Goal: Task Accomplishment & Management: Contribute content

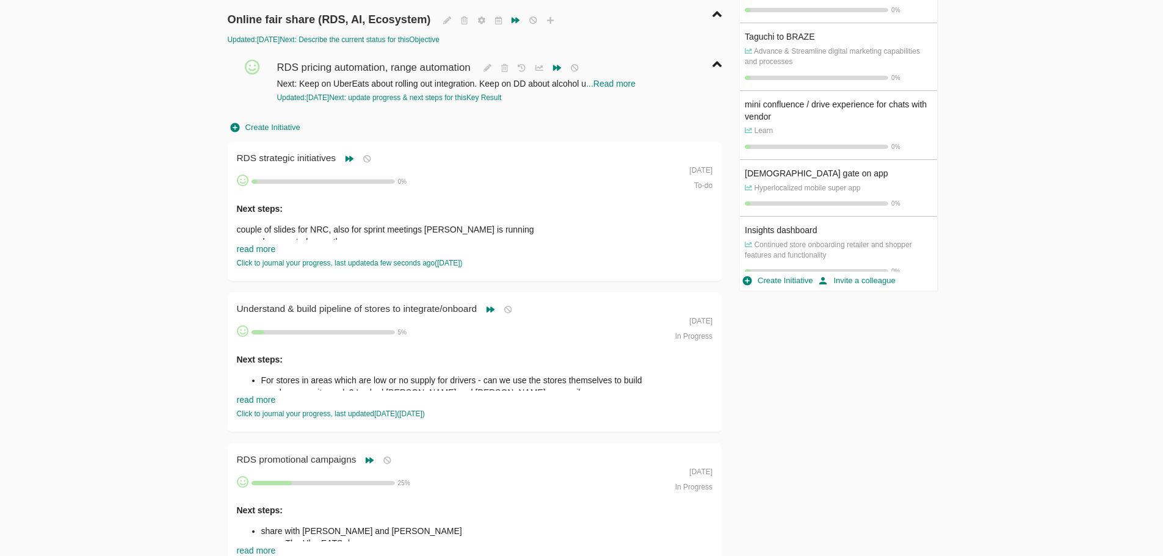
click at [271, 125] on span "Create Initiative" at bounding box center [266, 128] width 70 height 14
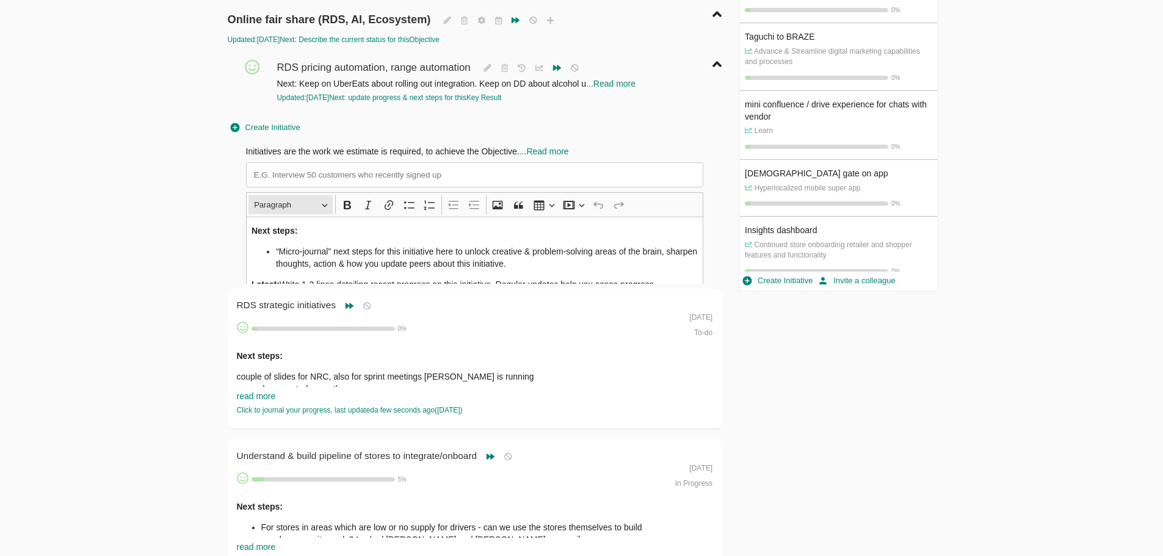
scroll to position [38, 0]
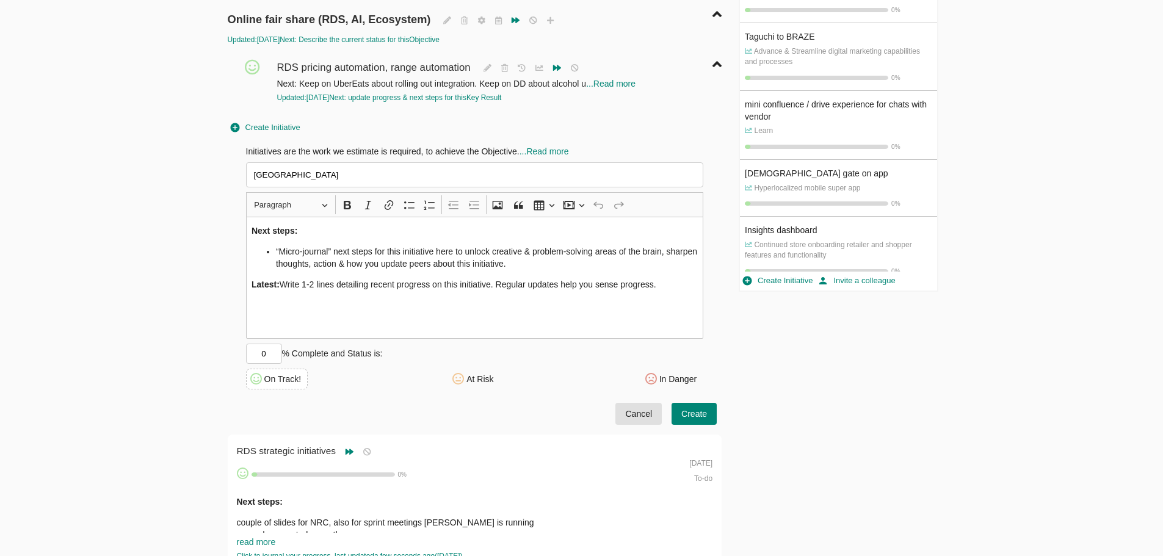
type input "[GEOGRAPHIC_DATA]"
drag, startPoint x: 283, startPoint y: 285, endPoint x: 898, endPoint y: 343, distance: 617.7
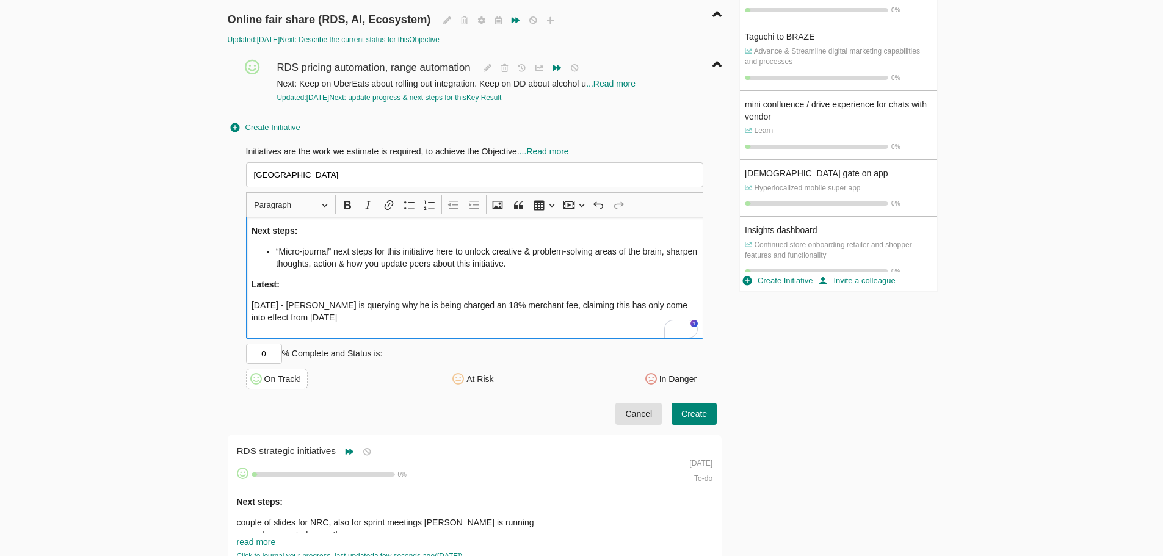
click at [409, 330] on div "Next steps: “Micro-journal” next steps for this initiative here to unlock creat…" at bounding box center [475, 278] width 458 height 122
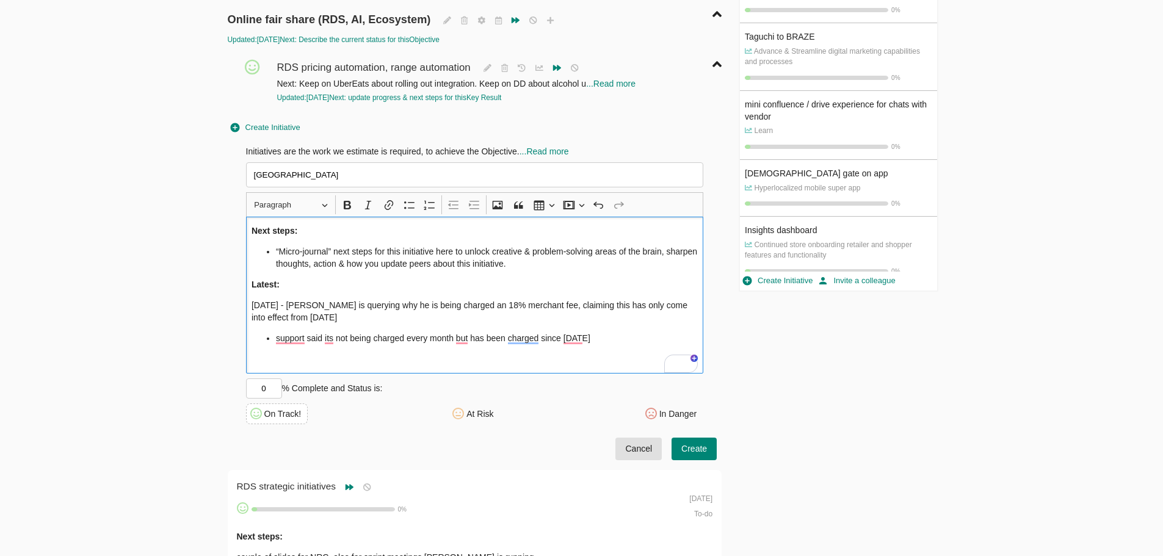
click at [606, 335] on li "support said its not being charged every month but has been charged since [DATE]" at bounding box center [487, 338] width 422 height 12
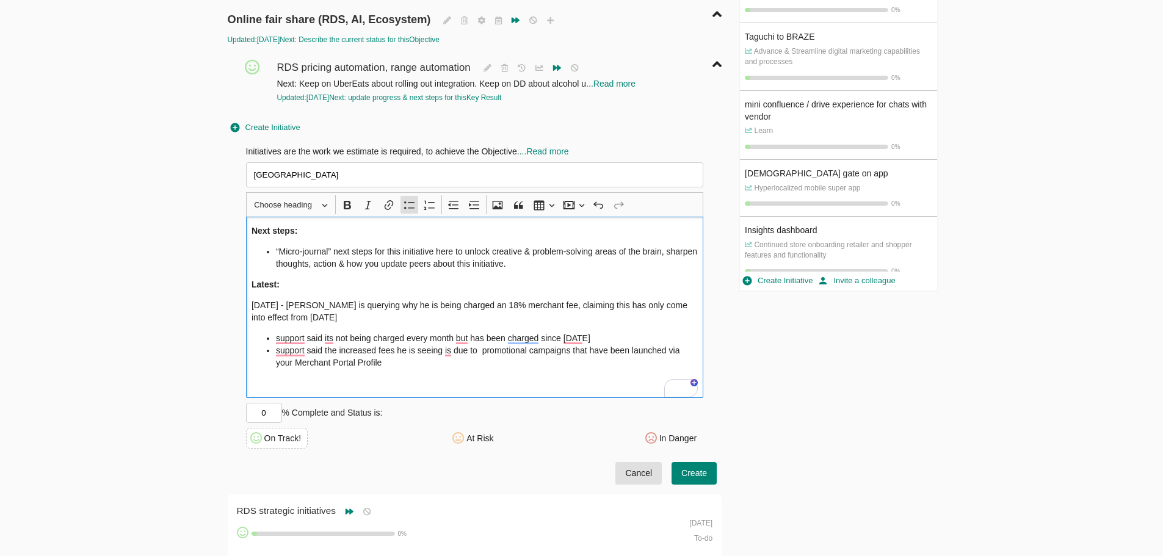
click at [358, 295] on div "Next steps: “Micro-journal” next steps for this initiative here to unlock creat…" at bounding box center [475, 307] width 458 height 181
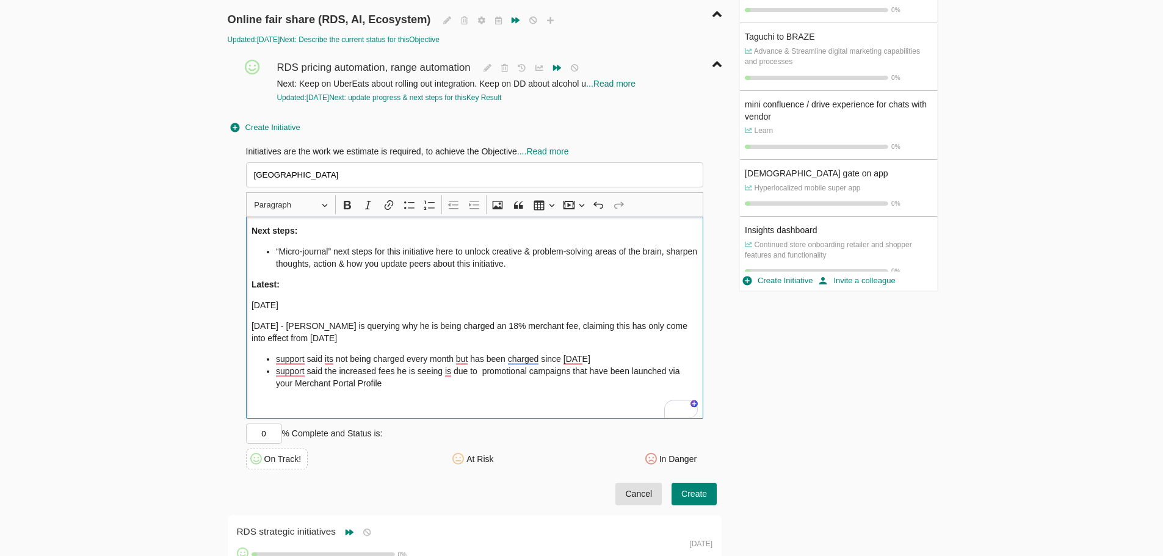
drag, startPoint x: 266, startPoint y: 305, endPoint x: 297, endPoint y: 303, distance: 31.2
click at [267, 305] on p "[DATE]" at bounding box center [475, 305] width 446 height 12
click at [411, 307] on p "[DATE]" at bounding box center [475, 305] width 446 height 12
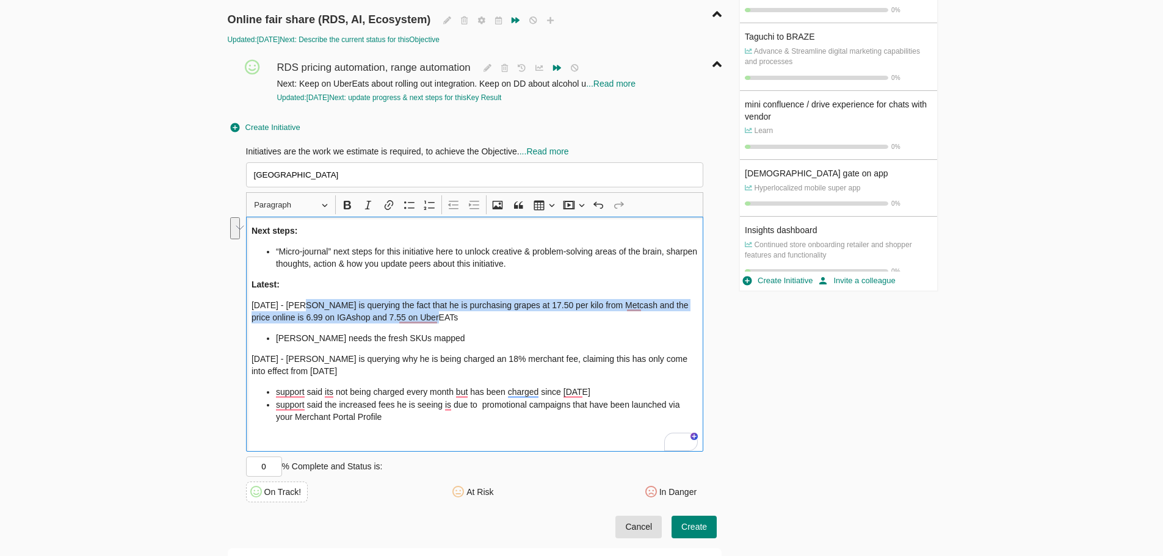
drag, startPoint x: 465, startPoint y: 316, endPoint x: 305, endPoint y: 299, distance: 161.5
click at [305, 299] on div "Next steps: “Micro-journal” next steps for this initiative here to unlock creat…" at bounding box center [475, 334] width 458 height 235
copy p "[PERSON_NAME] is querying the fact that he is purchasing grapes at 17.50 per ki…"
